Goal: Transaction & Acquisition: Book appointment/travel/reservation

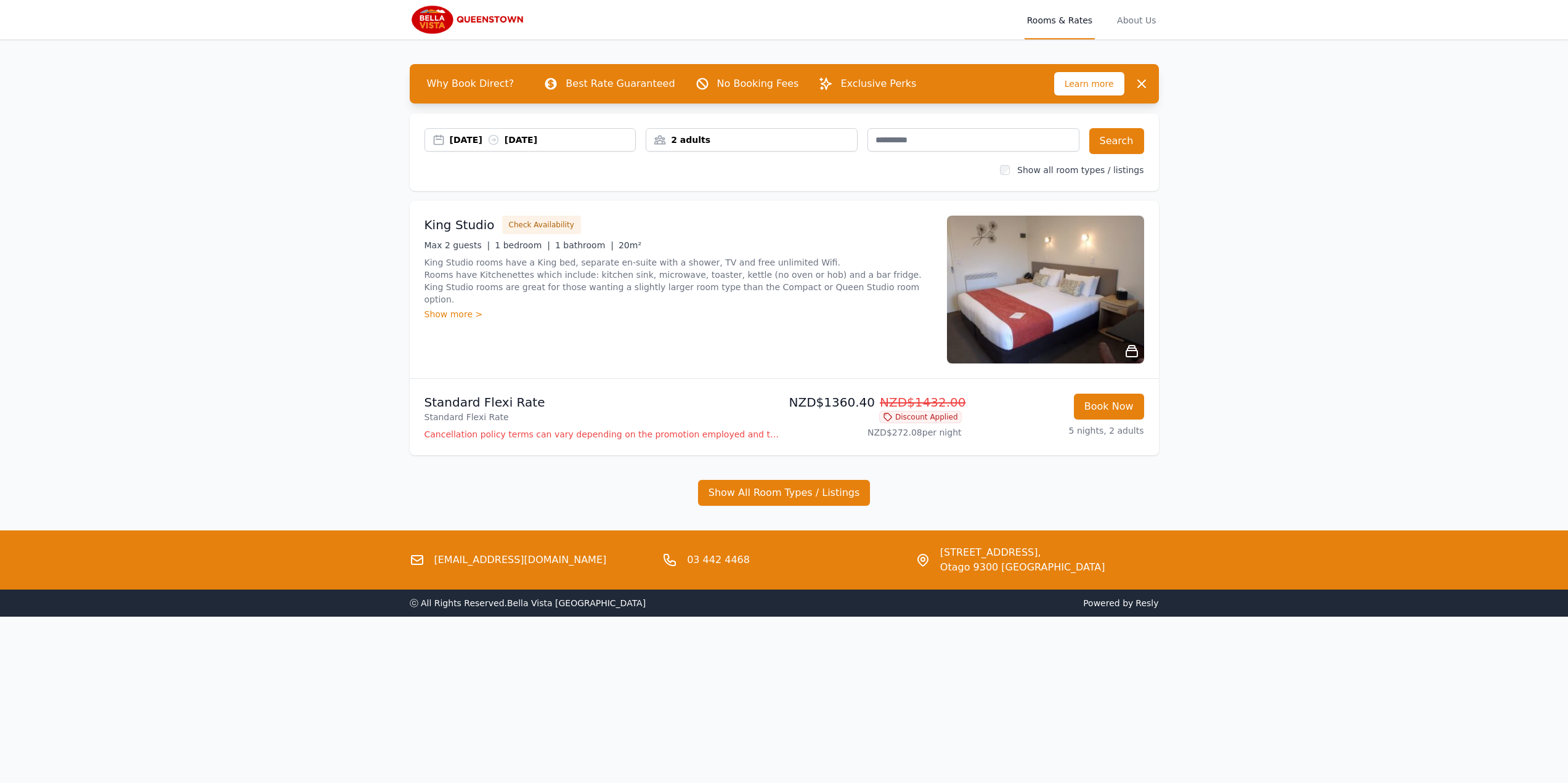
click at [468, 308] on div "Show more >" at bounding box center [678, 314] width 508 height 13
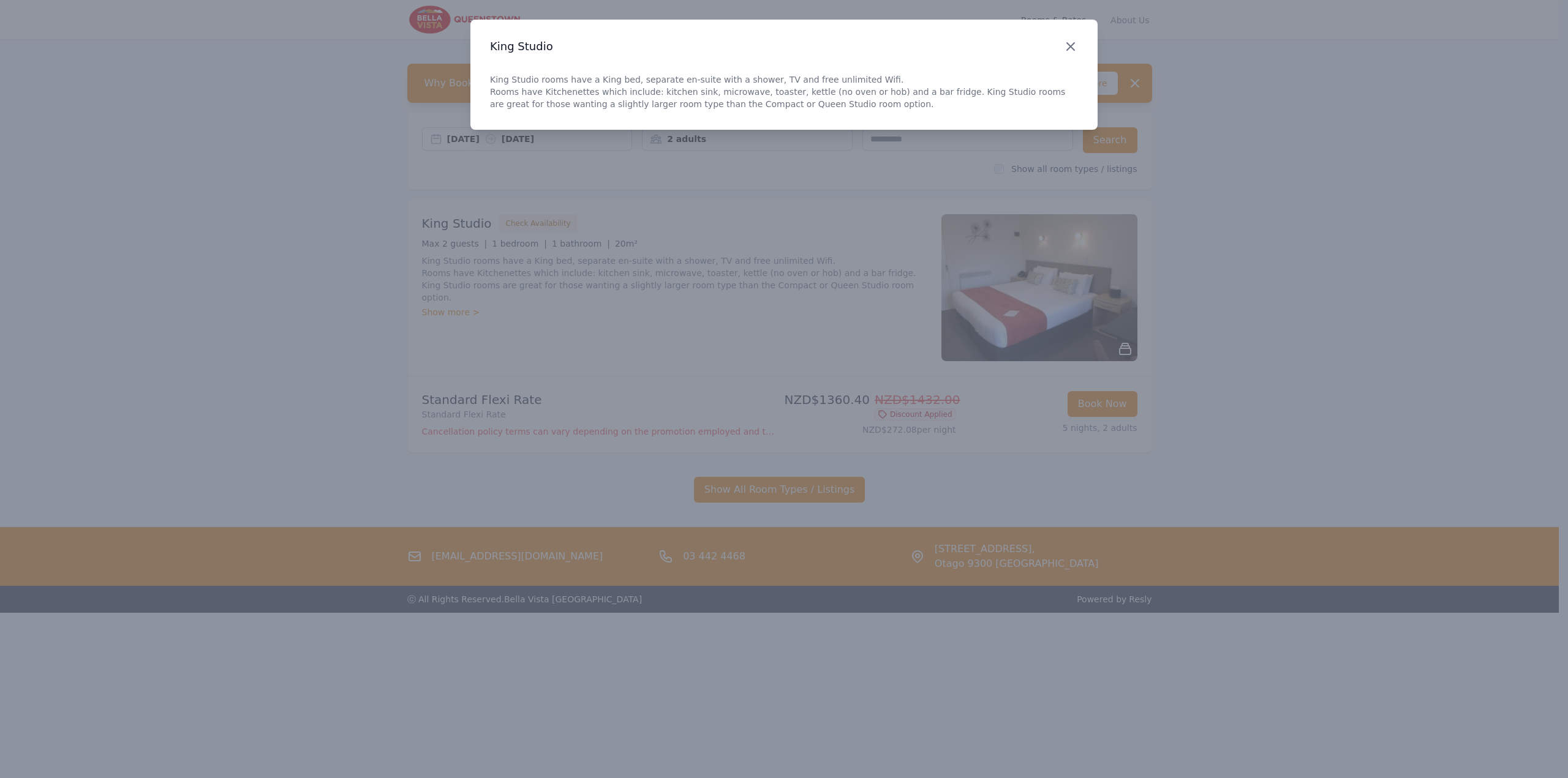
click at [1068, 45] on icon "button" at bounding box center [1070, 46] width 14 height 14
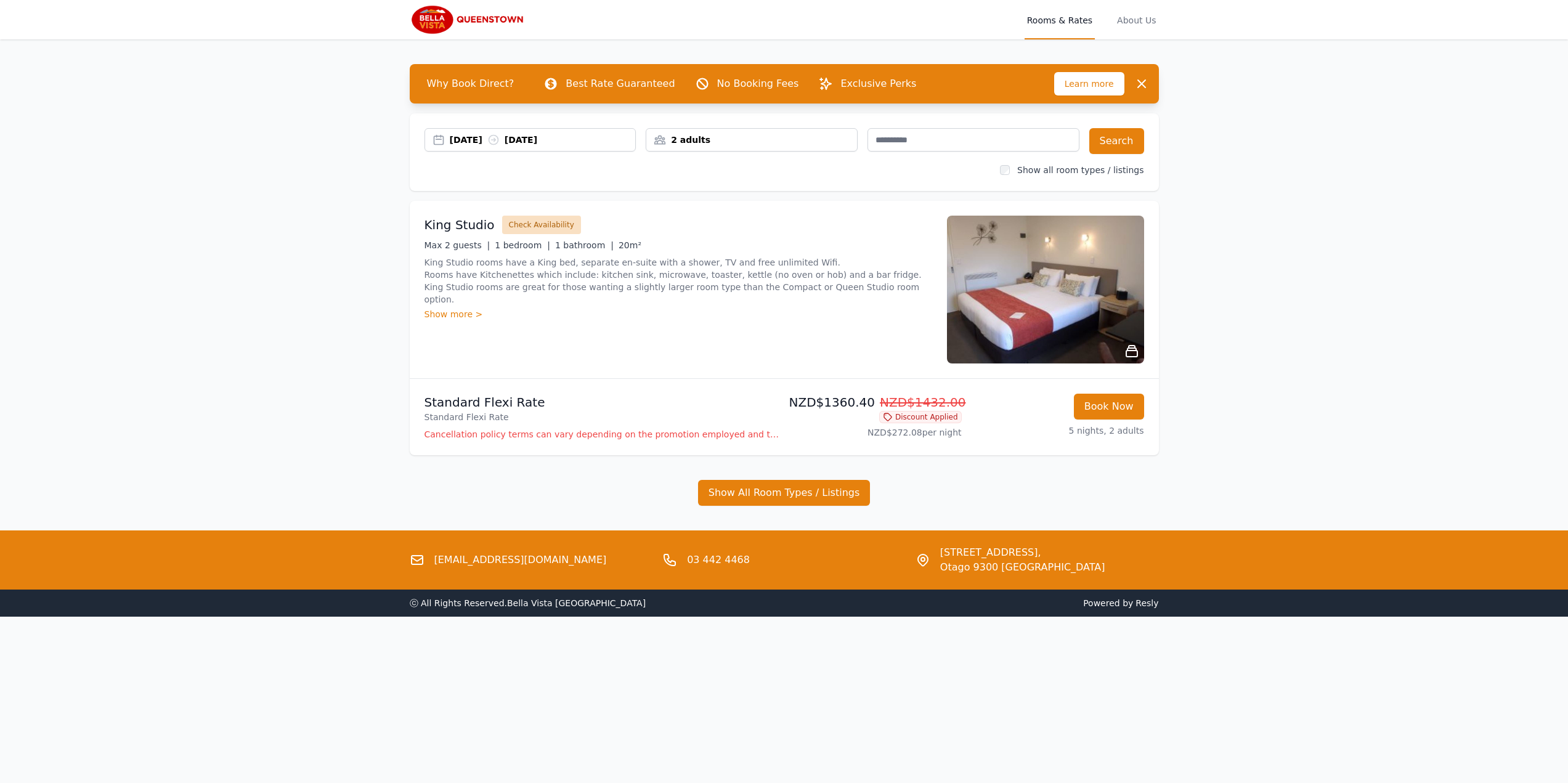
click at [555, 222] on button "Check Availability" at bounding box center [541, 225] width 79 height 18
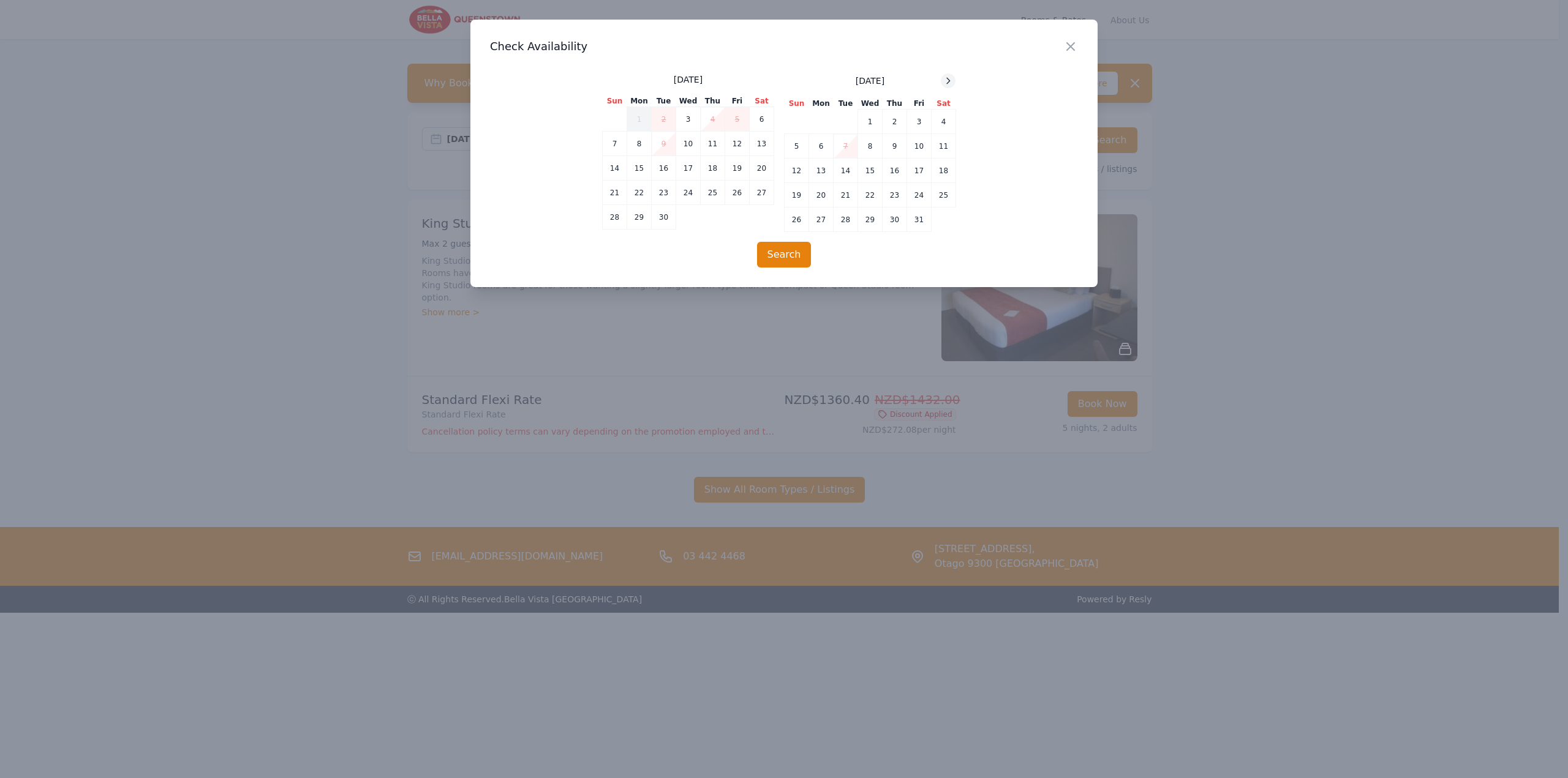
click at [948, 81] on icon at bounding box center [947, 81] width 10 height 10
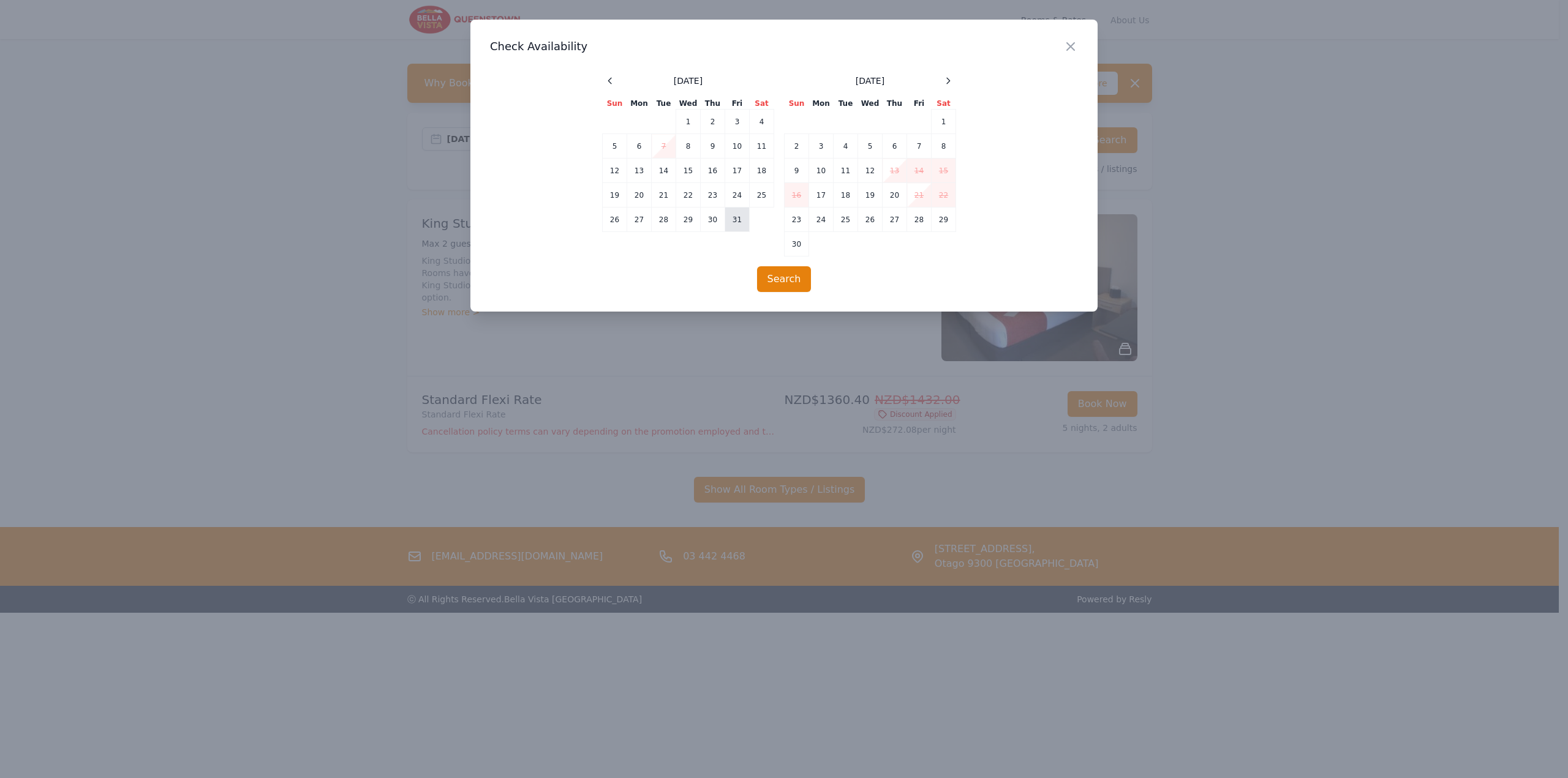
click at [738, 219] on td "31" at bounding box center [736, 219] width 24 height 24
click at [869, 145] on td "5" at bounding box center [870, 146] width 24 height 24
click at [775, 278] on button "Search" at bounding box center [784, 279] width 54 height 25
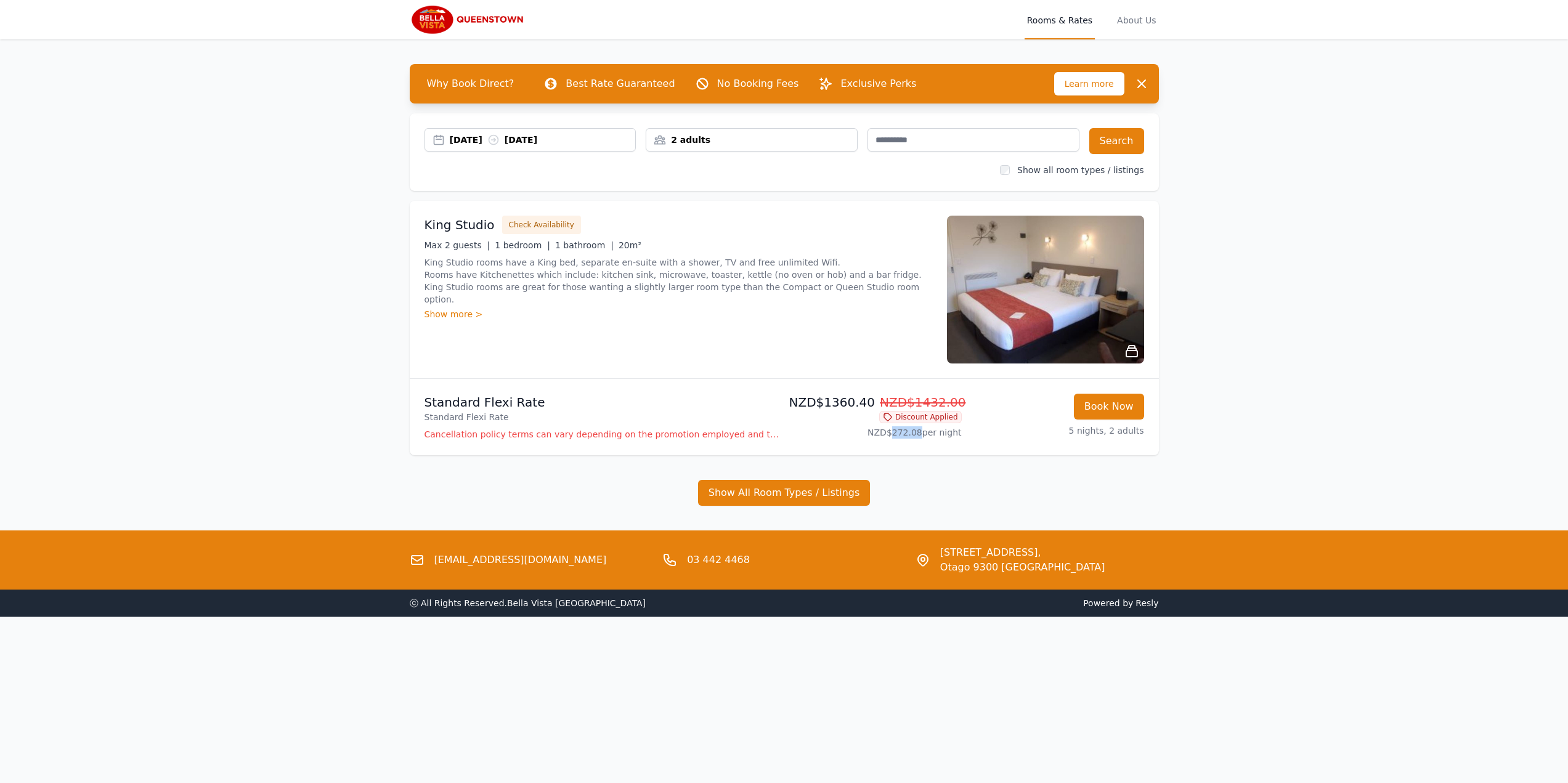
drag, startPoint x: 907, startPoint y: 432, endPoint x: 925, endPoint y: 432, distance: 18.0
click at [925, 432] on p "NZD$272.08 per night" at bounding box center [875, 432] width 173 height 13
click at [764, 436] on p "Cancellation policy terms can vary depending on the promotion employed and the …" at bounding box center [602, 434] width 355 height 13
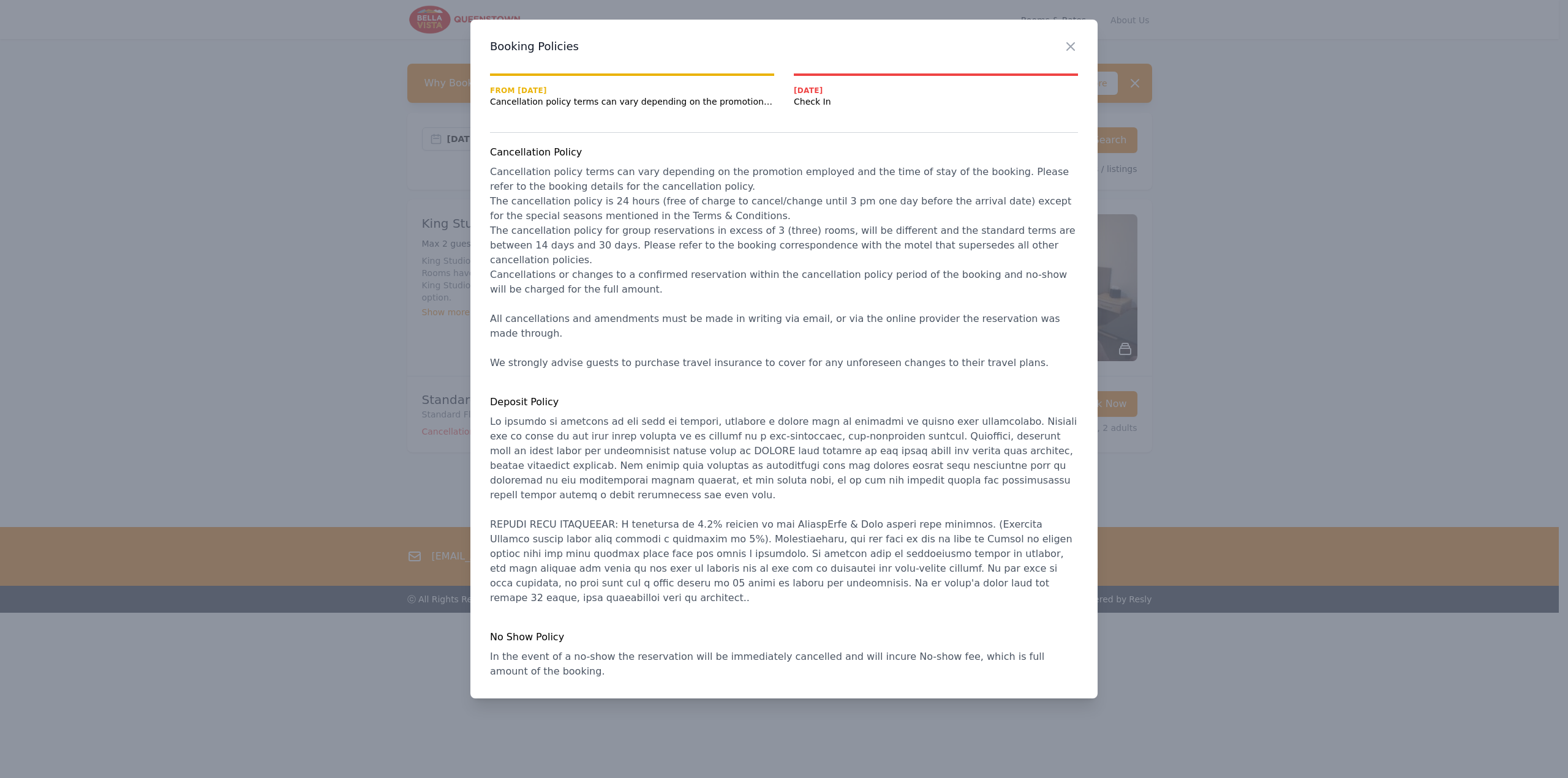
click at [1062, 44] on h3 "Booking Policies" at bounding box center [784, 46] width 588 height 14
click at [1069, 44] on icon "button" at bounding box center [1070, 46] width 7 height 7
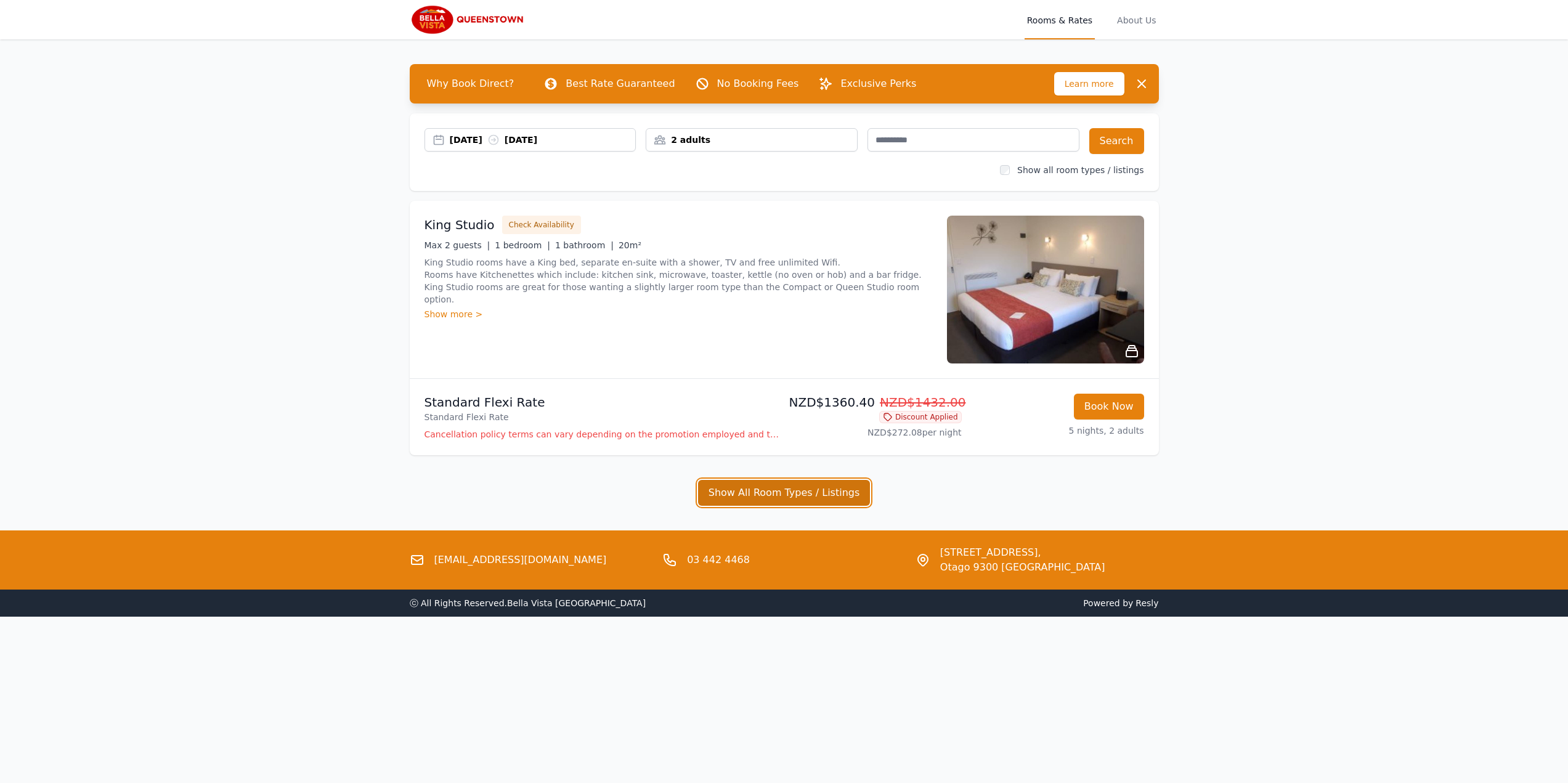
click at [840, 497] on button "Show All Room Types / Listings" at bounding box center [784, 493] width 173 height 25
